Goal: Transaction & Acquisition: Purchase product/service

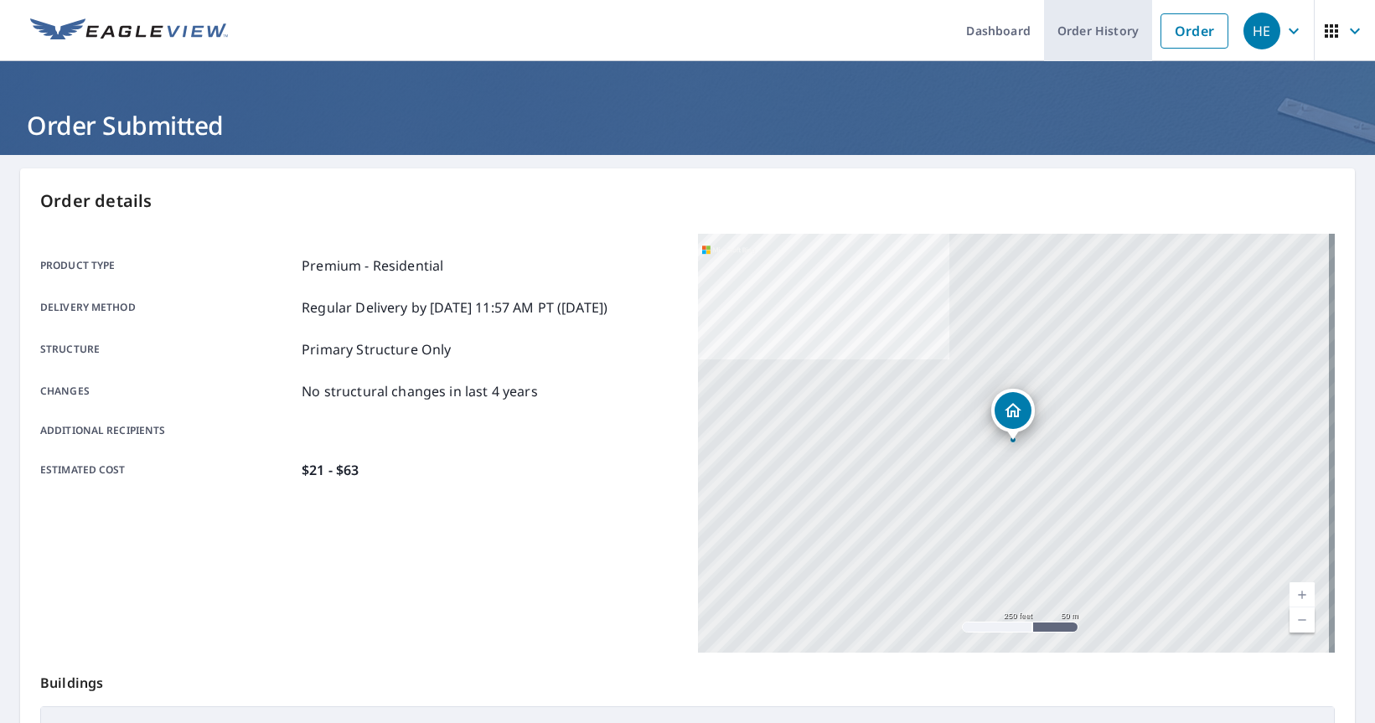
click at [1078, 39] on link "Order History" at bounding box center [1098, 30] width 108 height 61
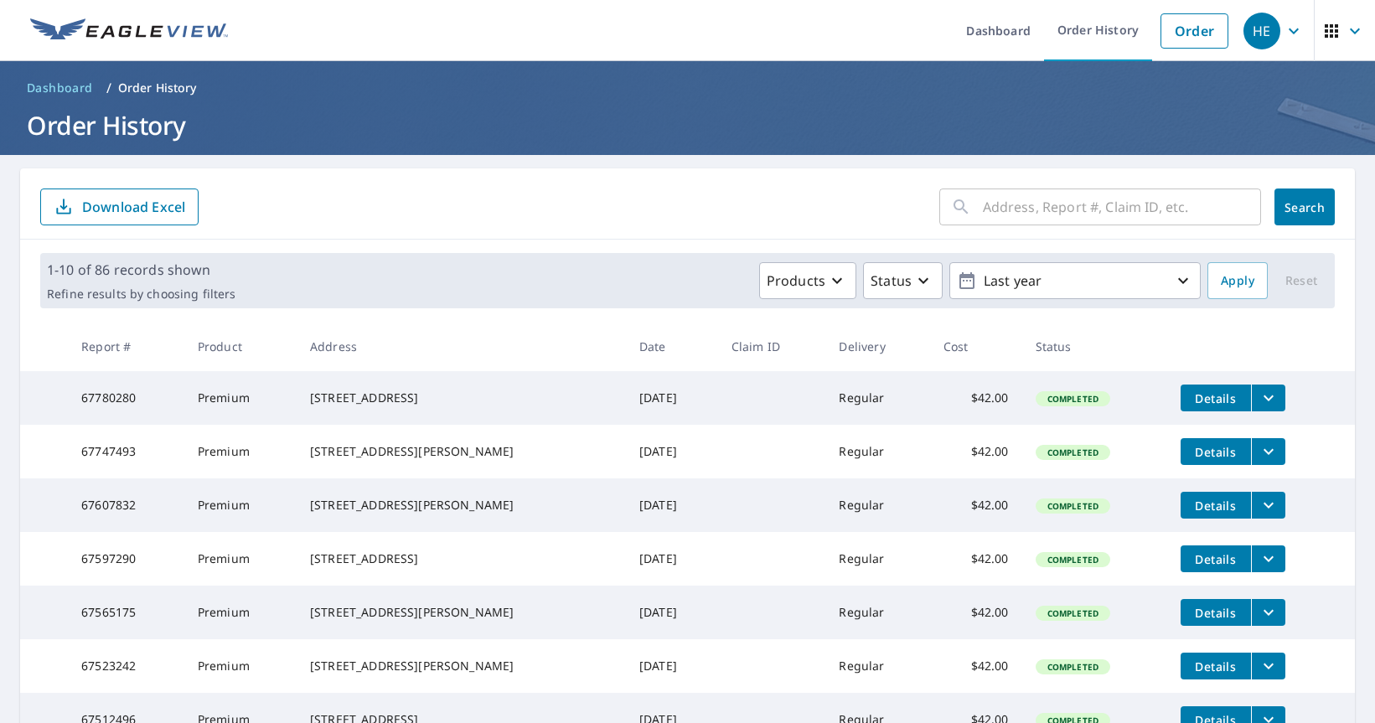
click at [525, 303] on div "1-10 of 86 records shown Refine results by choosing filters Products Status Las…" at bounding box center [687, 280] width 1295 height 55
click at [605, 204] on form "​ Search Download Excel" at bounding box center [687, 207] width 1295 height 37
click at [1188, 24] on link "Order" at bounding box center [1195, 30] width 68 height 35
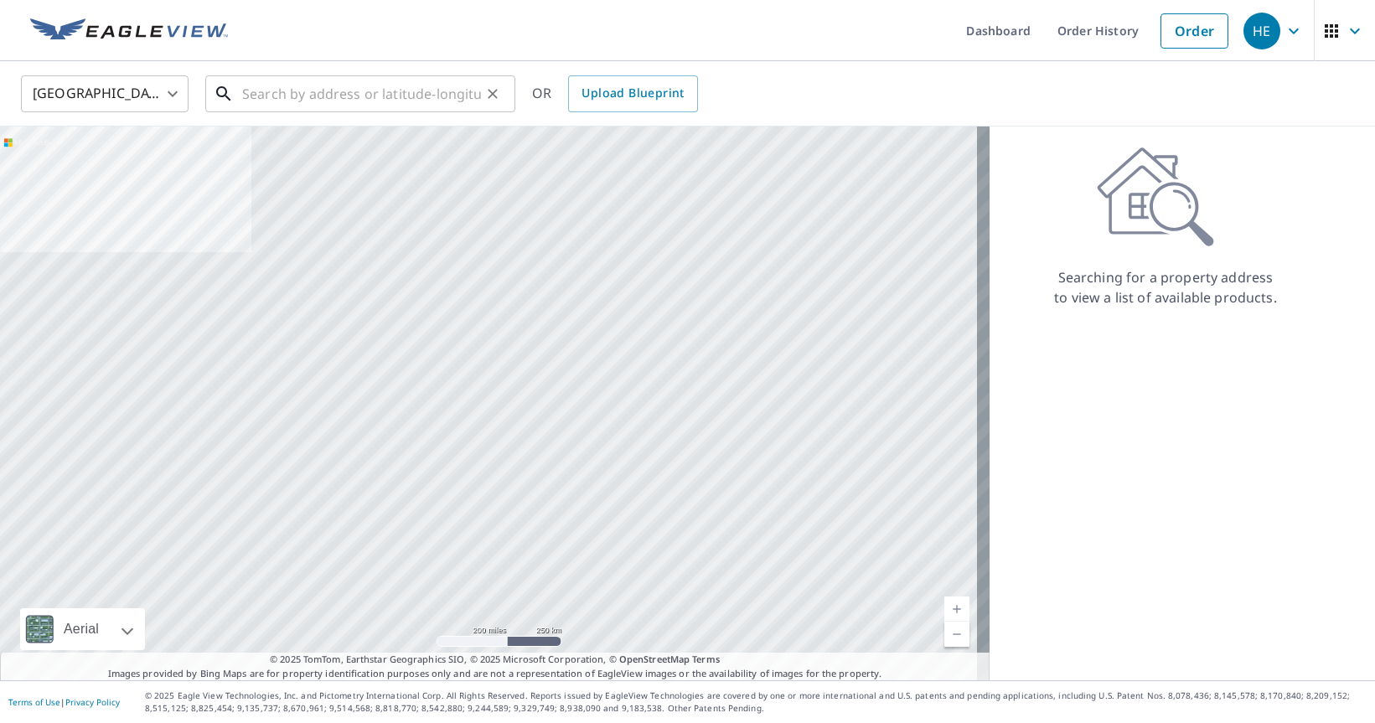
click at [250, 91] on input "text" at bounding box center [361, 93] width 239 height 47
paste input "1508 [GEOGRAPHIC_DATA]"
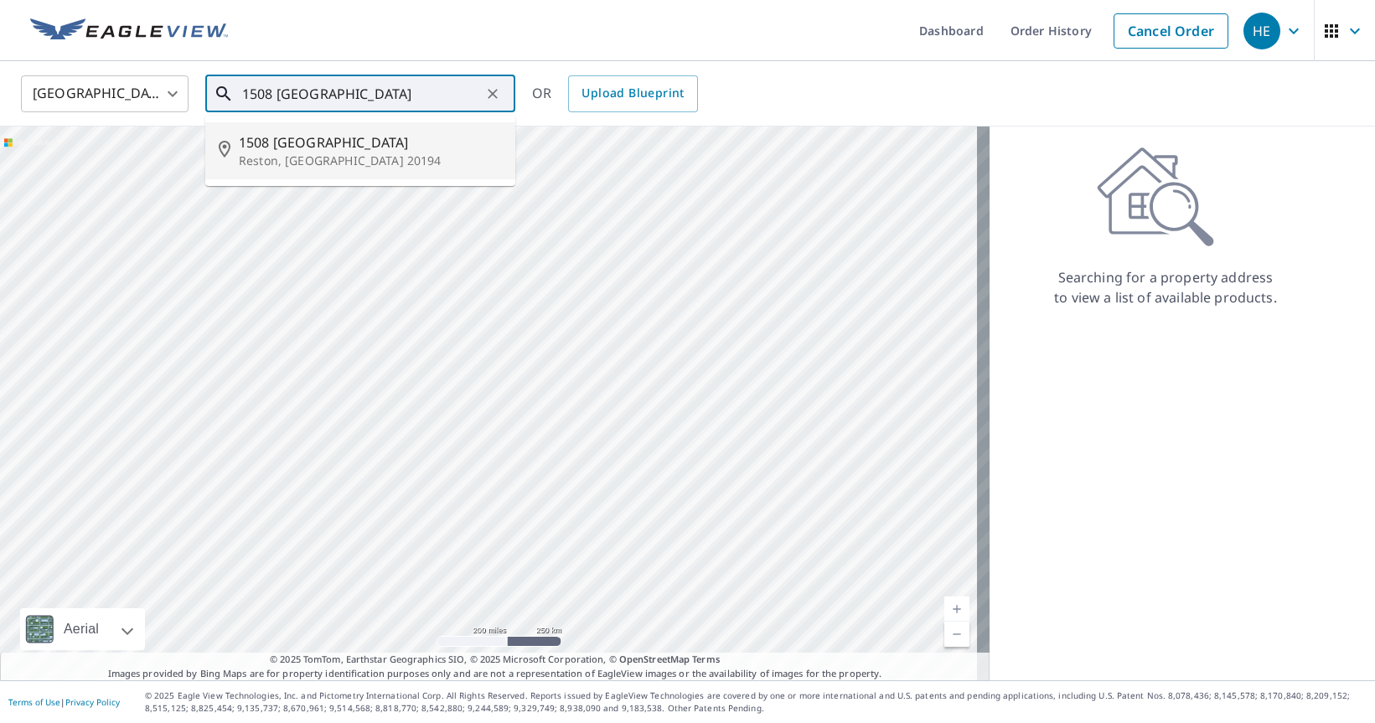
click at [323, 142] on span "1508 [GEOGRAPHIC_DATA]" at bounding box center [370, 142] width 263 height 20
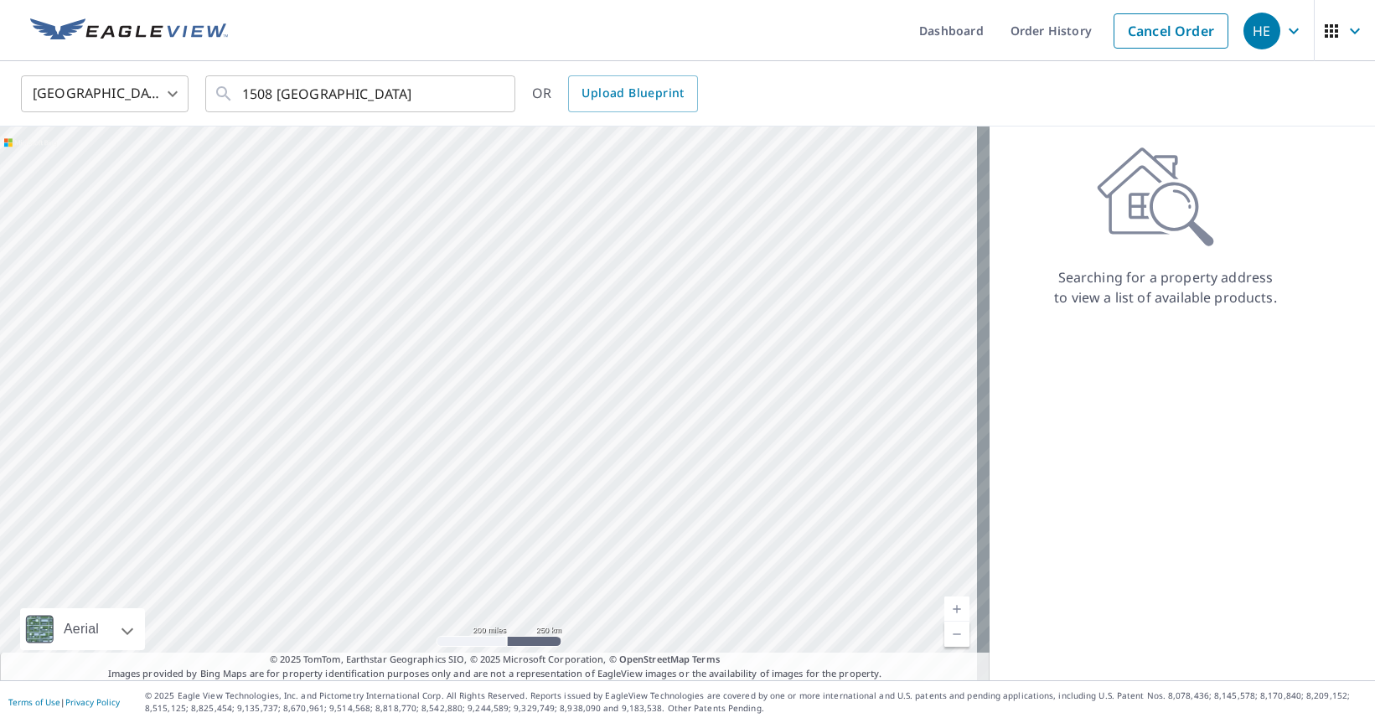
type input "[STREET_ADDRESS][PERSON_NAME]"
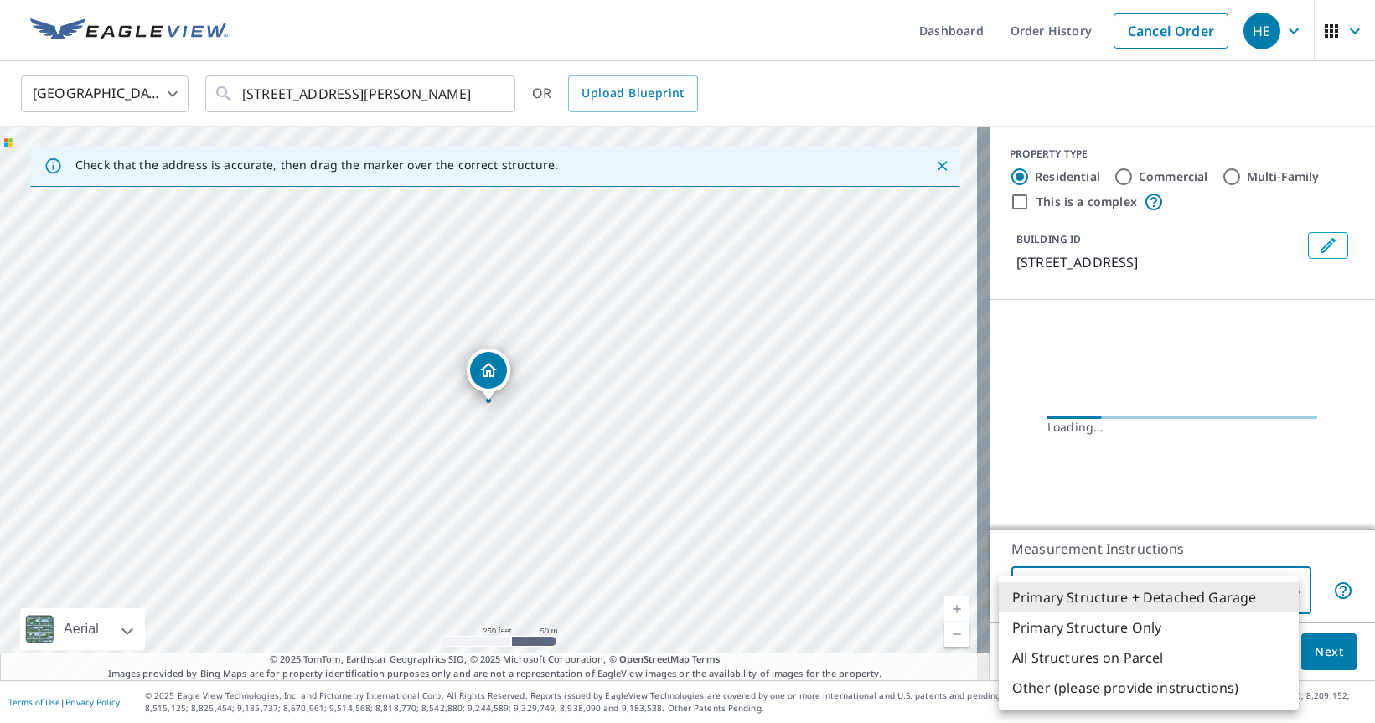
click at [1218, 598] on body "HE HE Dashboard Order History Cancel Order HE United States [GEOGRAPHIC_DATA] ​…" at bounding box center [687, 361] width 1375 height 723
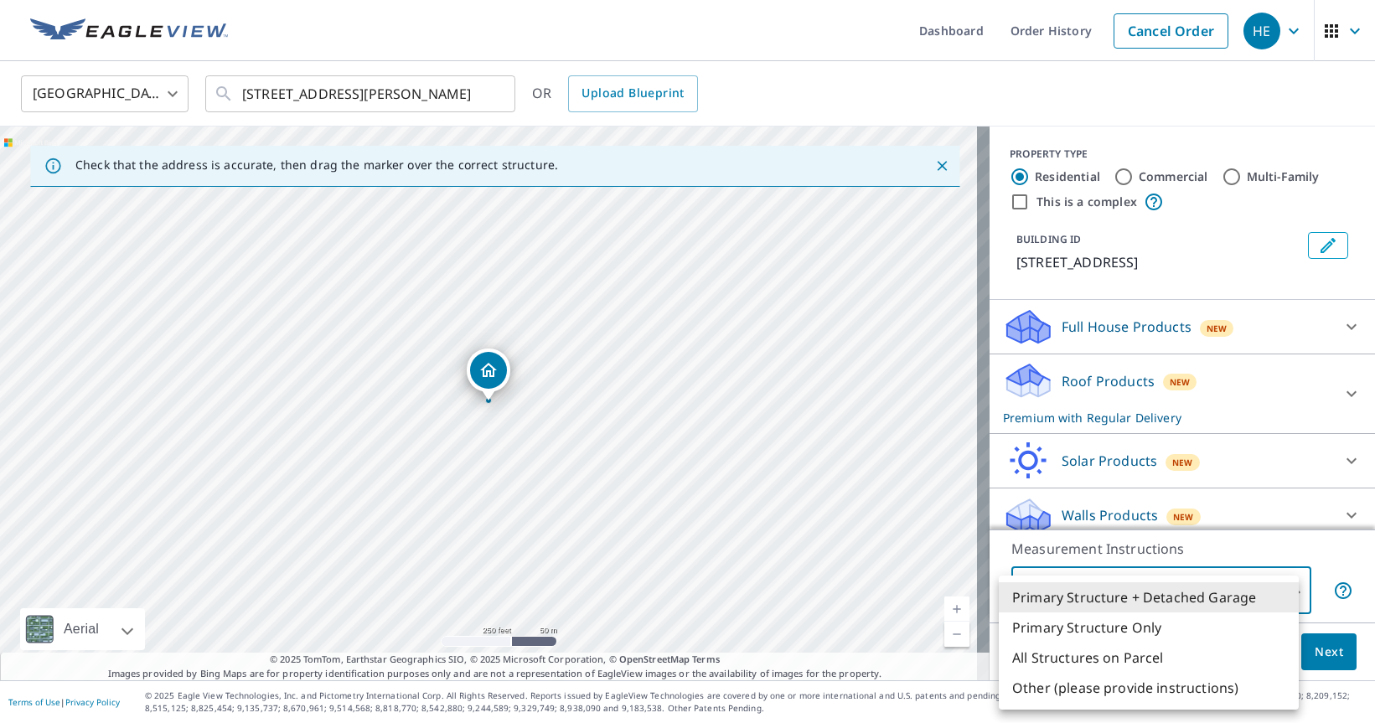
click at [1185, 623] on li "Primary Structure Only" at bounding box center [1149, 628] width 300 height 30
type input "2"
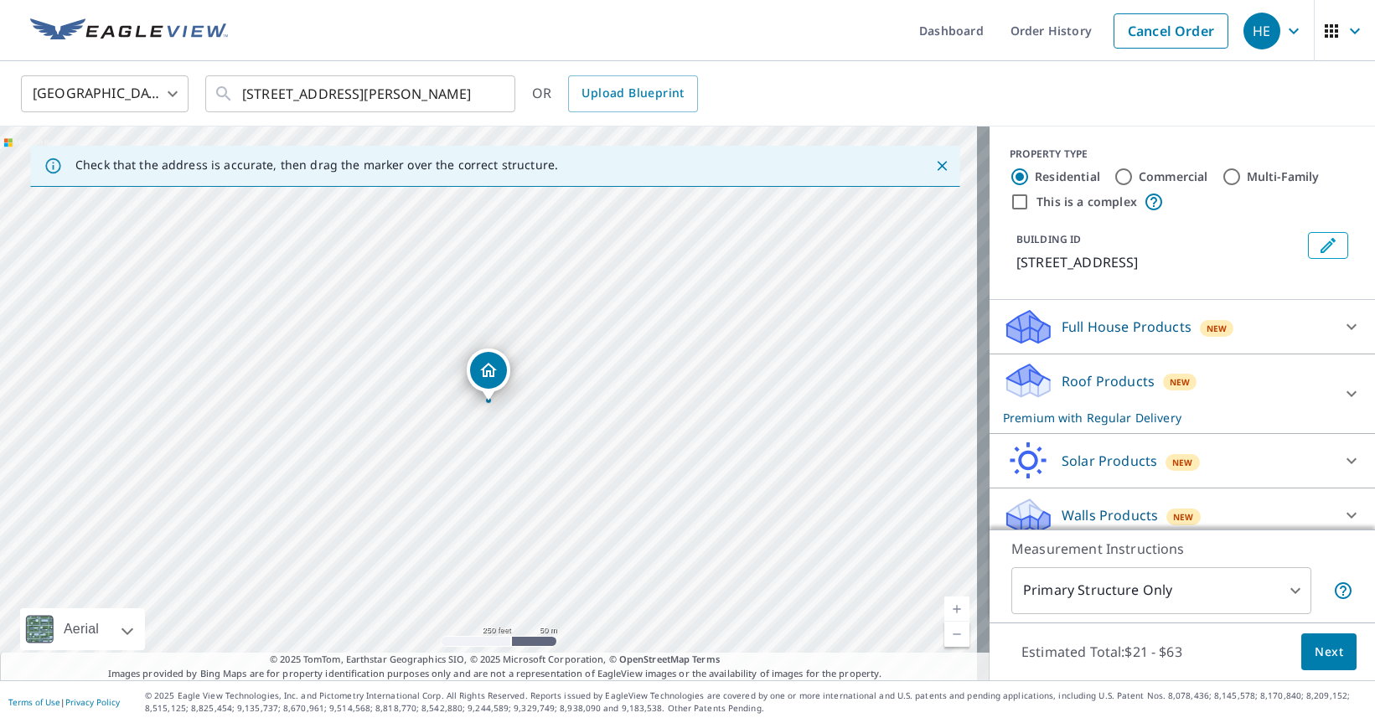
click at [1241, 391] on div "Roof Products New Premium with Regular Delivery" at bounding box center [1167, 393] width 328 height 65
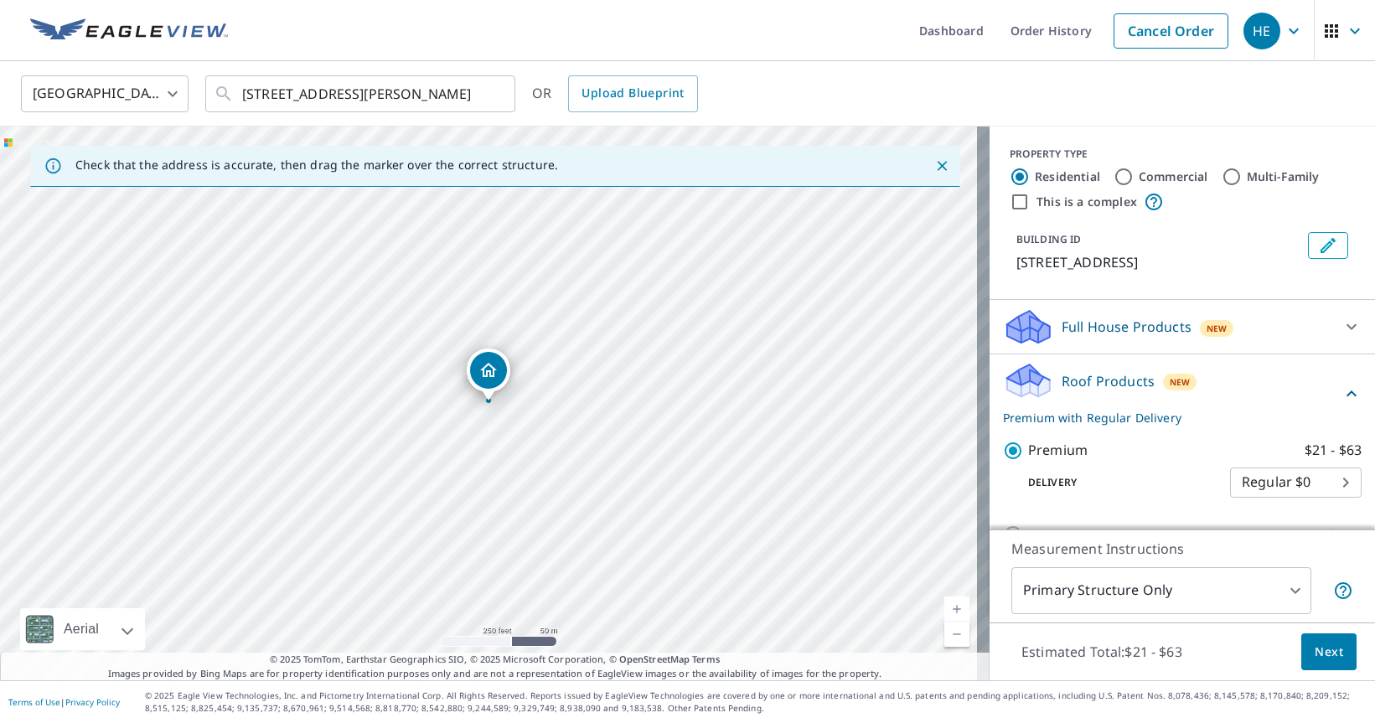
click at [1321, 652] on span "Next" at bounding box center [1329, 652] width 28 height 21
